Goal: Information Seeking & Learning: Understand process/instructions

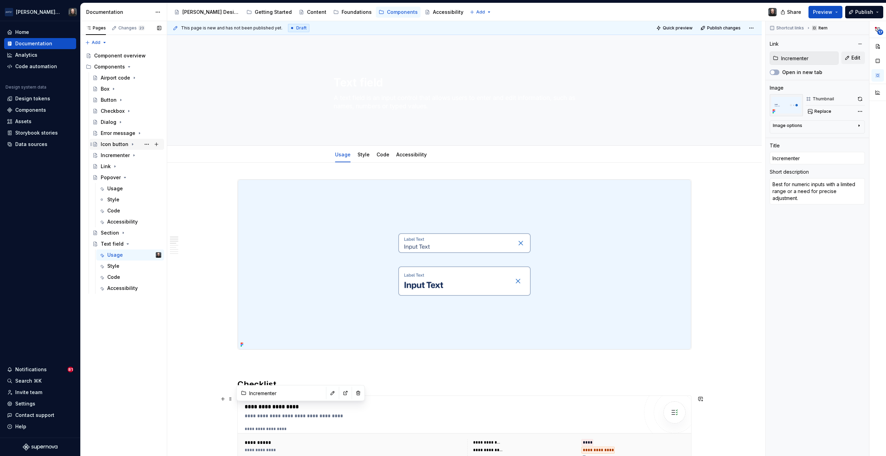
scroll to position [261, 0]
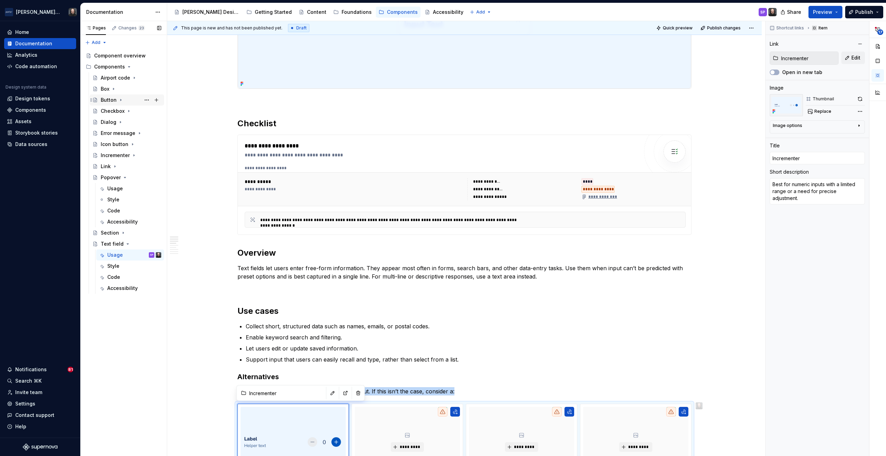
click at [120, 100] on icon "Page tree" at bounding box center [120, 100] width 1 height 2
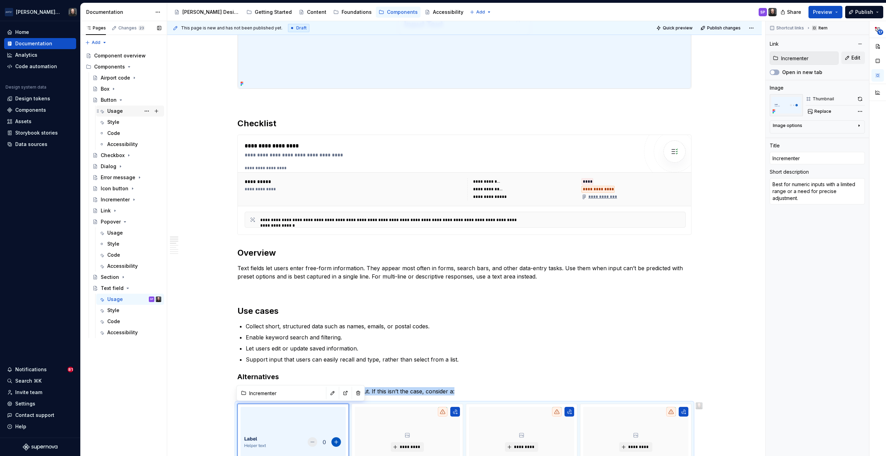
click at [119, 109] on div "Usage" at bounding box center [115, 111] width 16 height 7
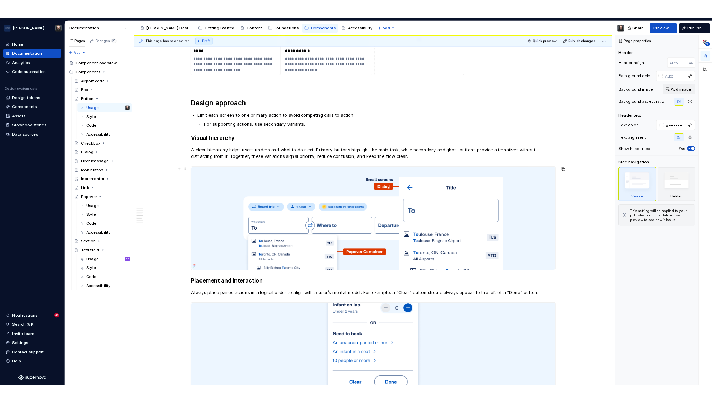
scroll to position [689, 0]
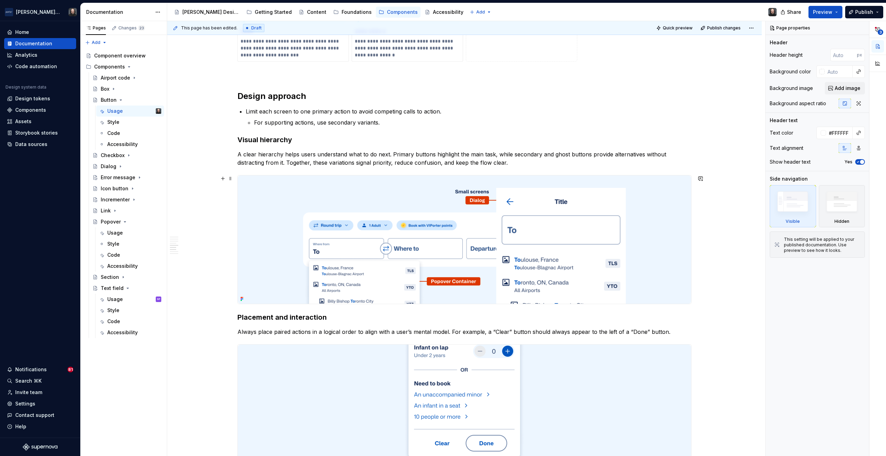
click at [637, 240] on img at bounding box center [464, 240] width 453 height 128
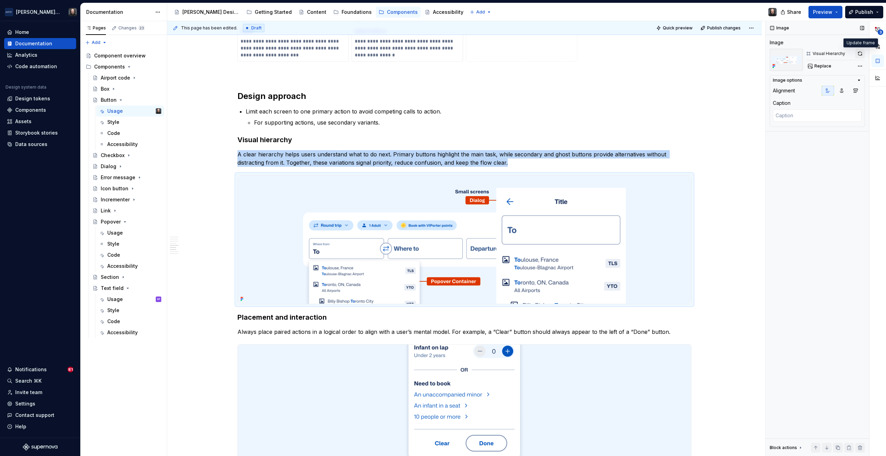
click at [860, 53] on button "button" at bounding box center [860, 54] width 10 height 10
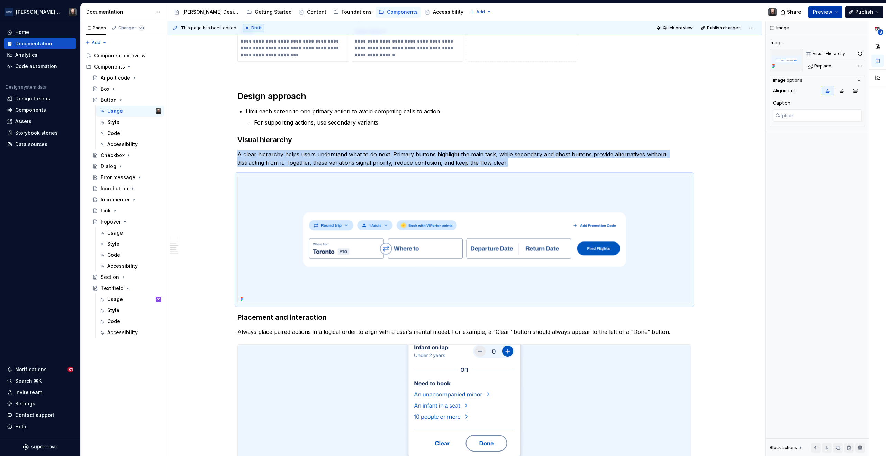
click at [838, 12] on button "Preview" at bounding box center [826, 12] width 34 height 12
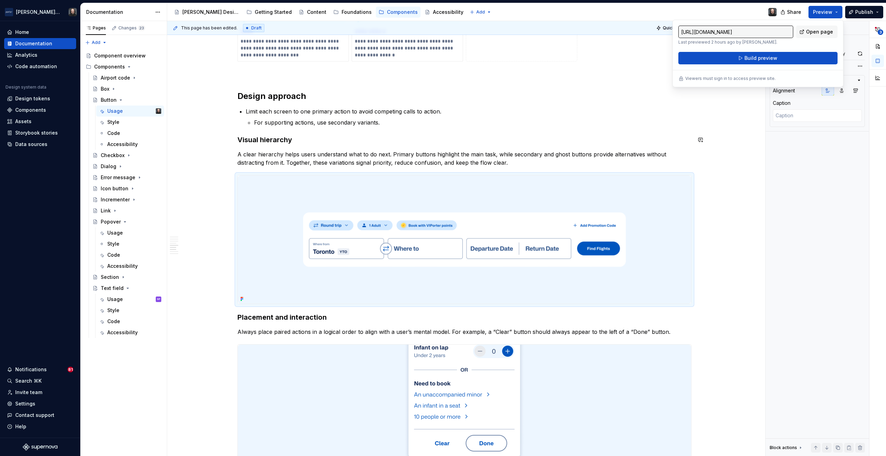
click at [735, 145] on div "**********" at bounding box center [464, 119] width 595 height 1375
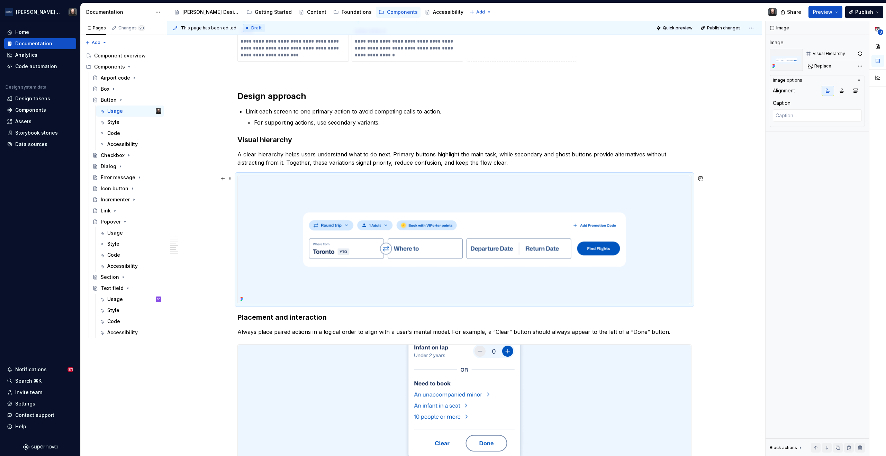
click at [732, 198] on div "**********" at bounding box center [466, 238] width 598 height 435
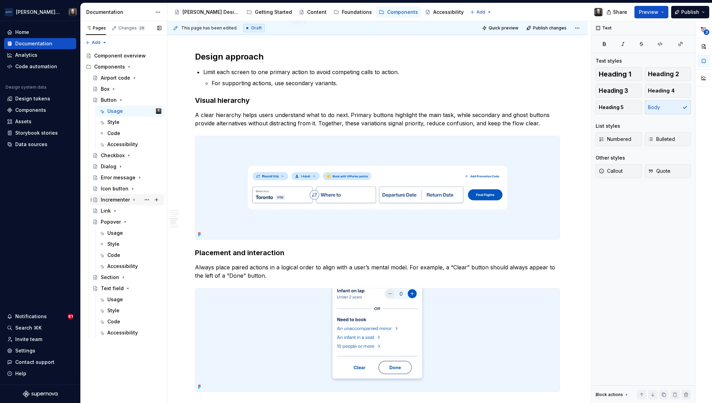
click at [134, 199] on icon "Page tree" at bounding box center [134, 200] width 6 height 6
click at [120, 232] on div "Code" at bounding box center [134, 233] width 54 height 10
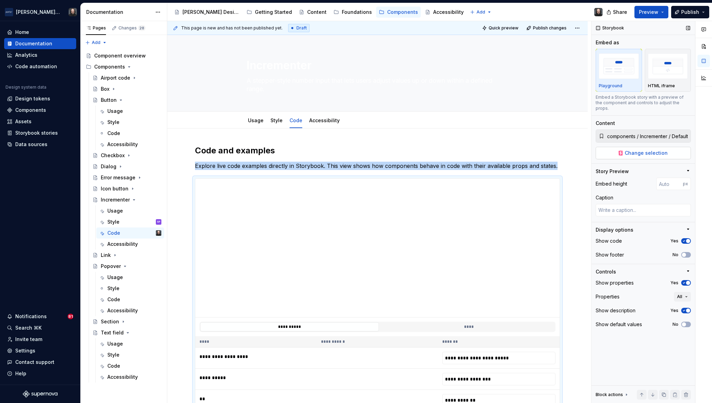
click at [643, 150] on span "Change selection" at bounding box center [645, 153] width 43 height 7
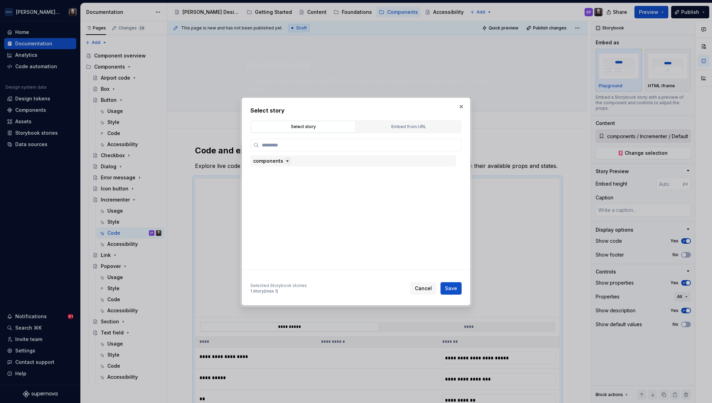
click at [285, 162] on icon "button" at bounding box center [288, 161] width 6 height 6
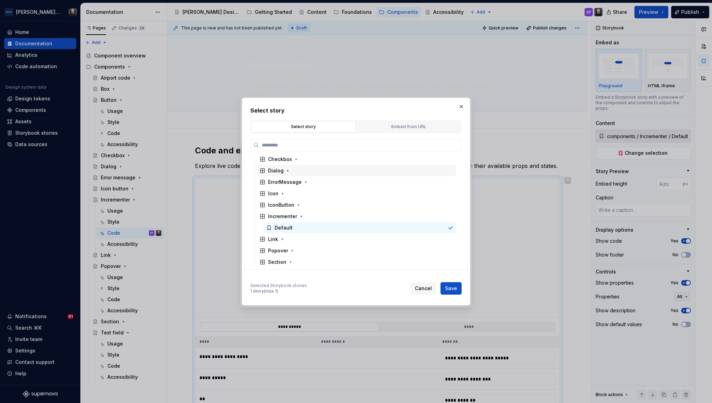
scroll to position [58, 0]
click at [283, 241] on icon "button" at bounding box center [282, 240] width 6 height 6
click at [284, 250] on div "Default" at bounding box center [284, 251] width 18 height 7
click at [454, 286] on span "Save" at bounding box center [451, 288] width 12 height 7
type textarea "*"
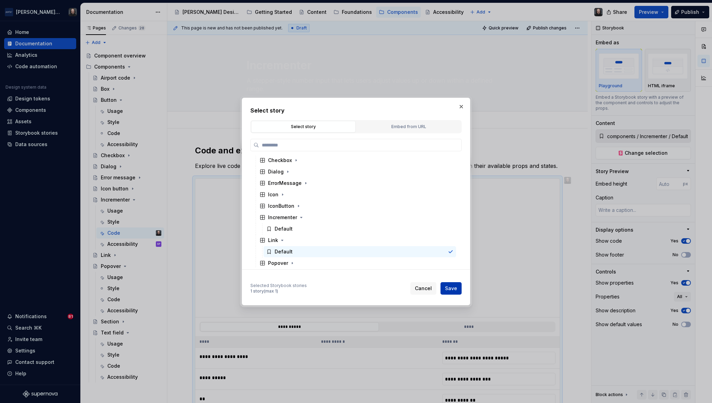
type input "components / Link / Default"
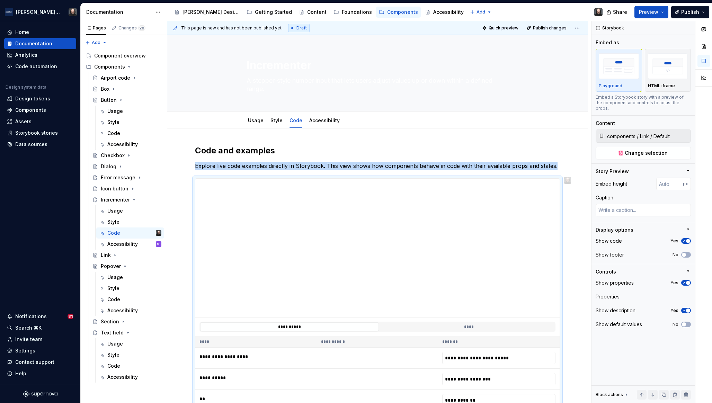
scroll to position [92, 0]
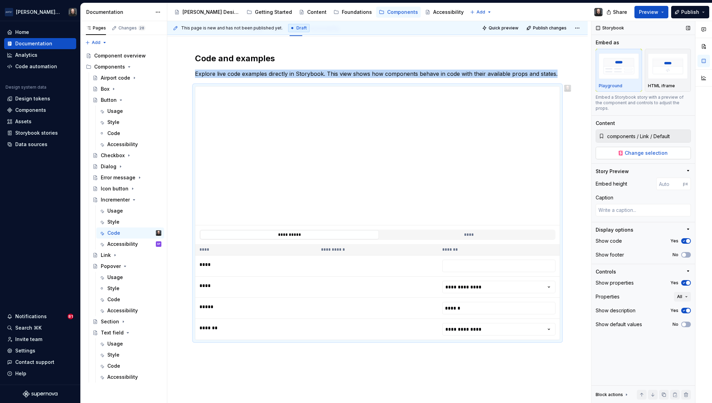
click at [645, 150] on span "Change selection" at bounding box center [645, 153] width 43 height 7
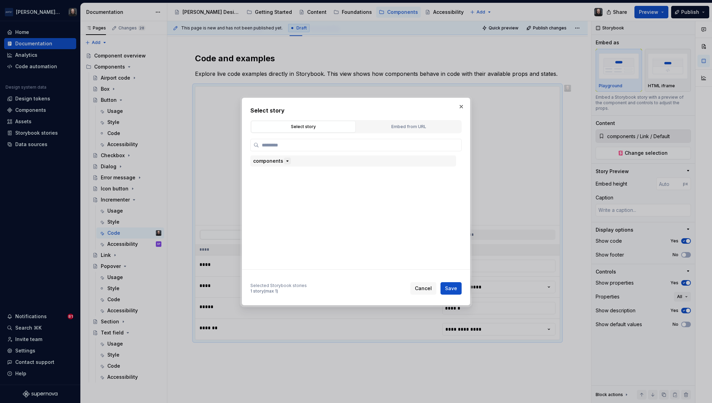
click at [287, 161] on icon "button" at bounding box center [288, 161] width 6 height 6
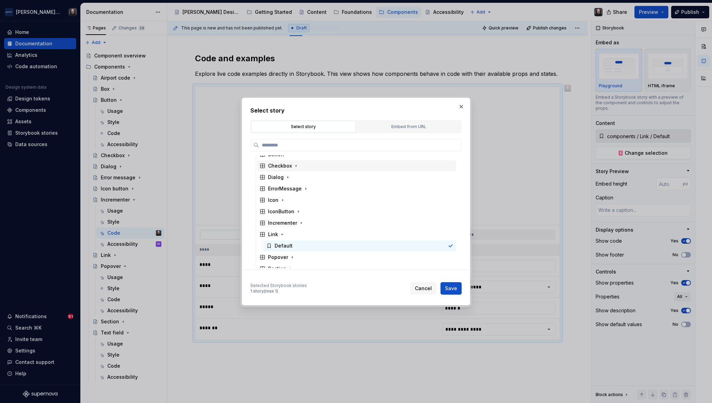
scroll to position [70, 0]
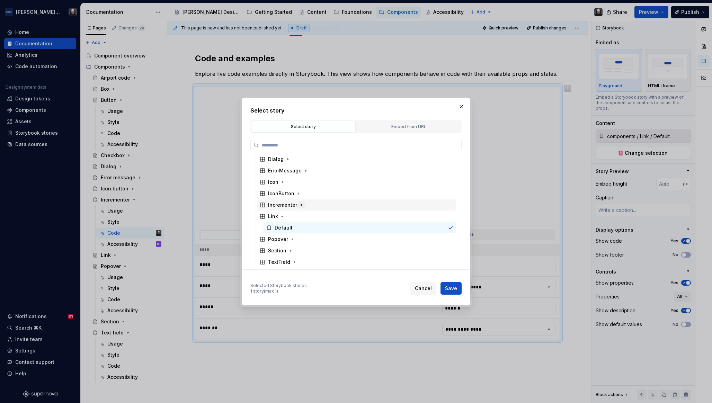
click at [300, 206] on icon "button" at bounding box center [301, 205] width 6 height 6
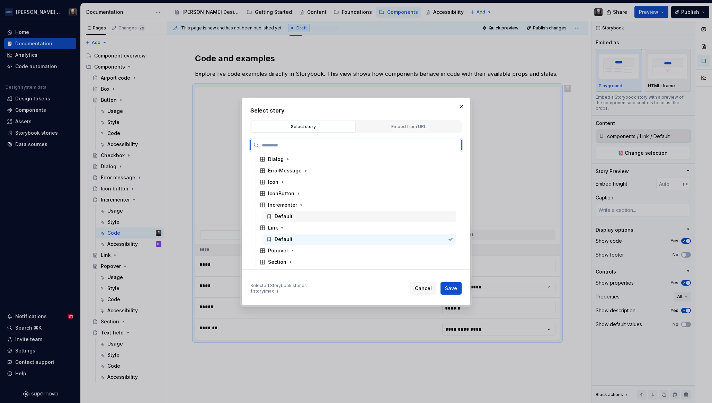
click at [302, 215] on div "Default" at bounding box center [359, 216] width 192 height 11
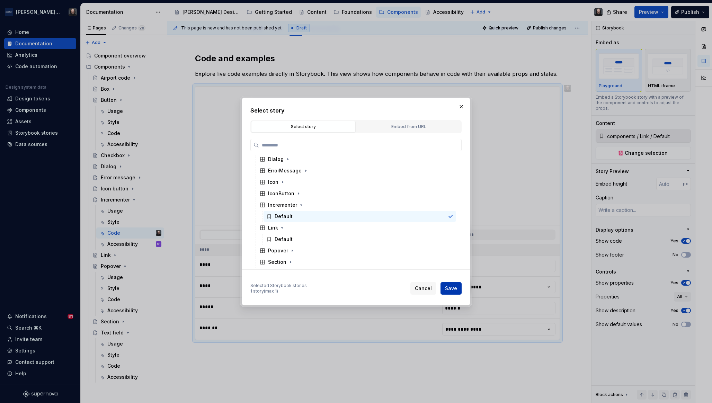
click at [455, 291] on span "Save" at bounding box center [451, 288] width 12 height 7
type textarea "*"
type input "components / Incrementer / Default"
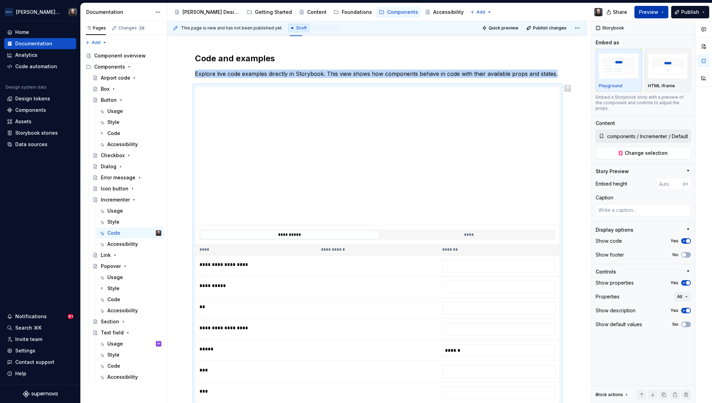
click at [660, 13] on button "Preview" at bounding box center [651, 12] width 34 height 12
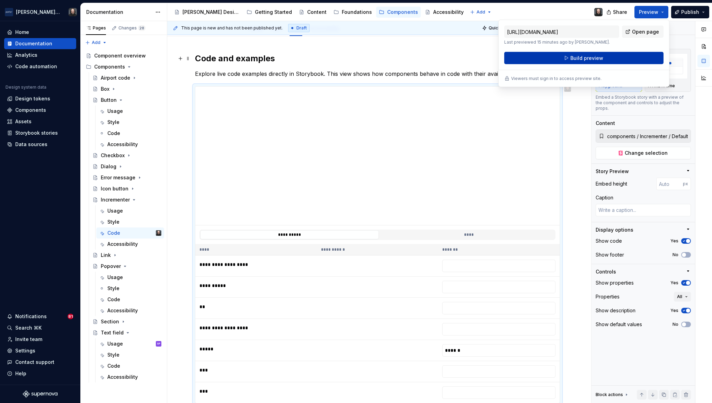
click at [589, 57] on span "Build preview" at bounding box center [586, 58] width 33 height 7
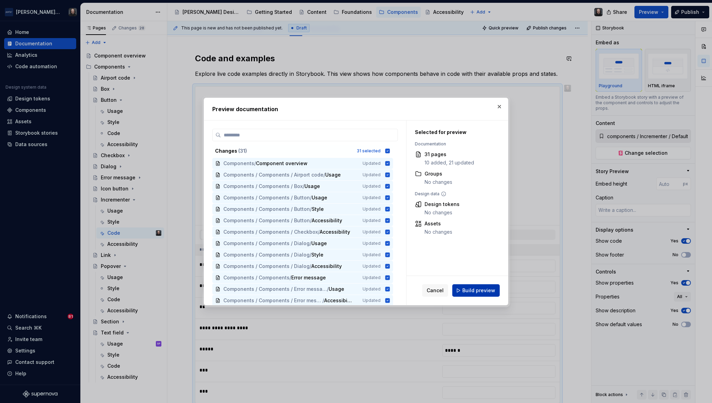
click at [485, 289] on span "Build preview" at bounding box center [478, 290] width 33 height 7
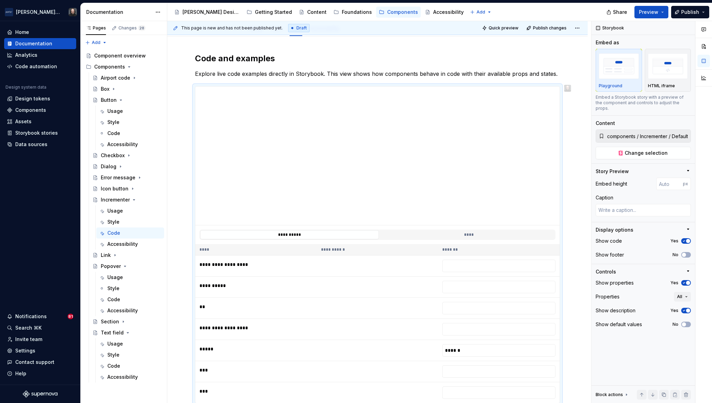
type textarea "*"
